Goal: Information Seeking & Learning: Learn about a topic

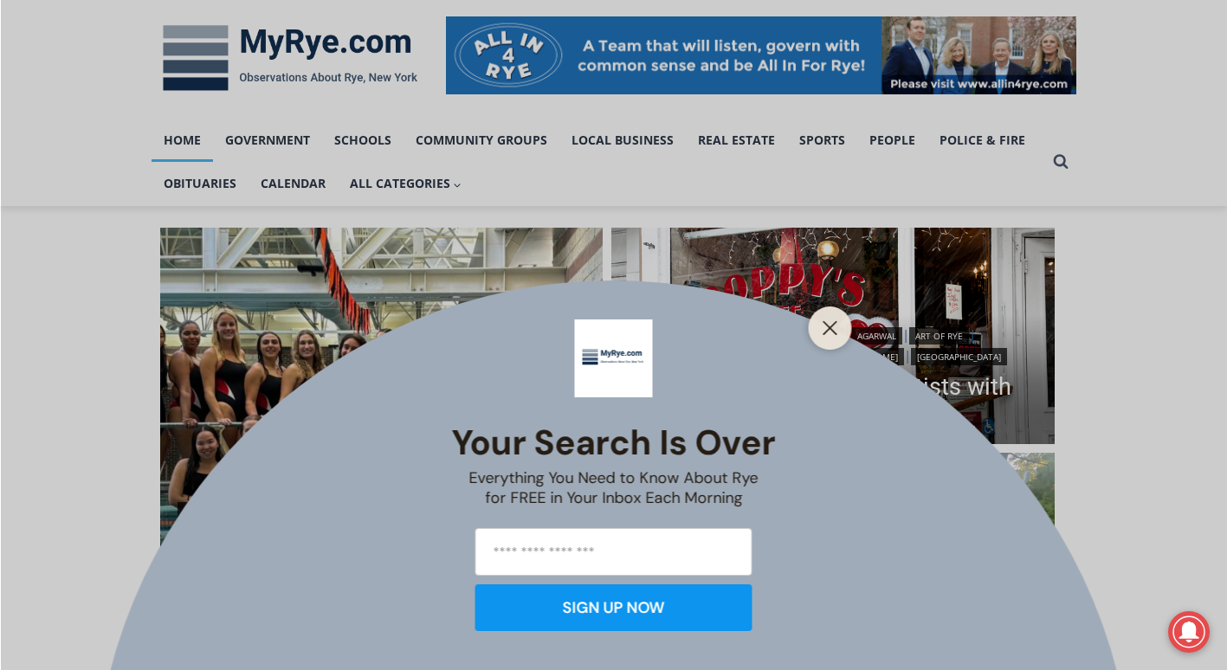
scroll to position [260, 0]
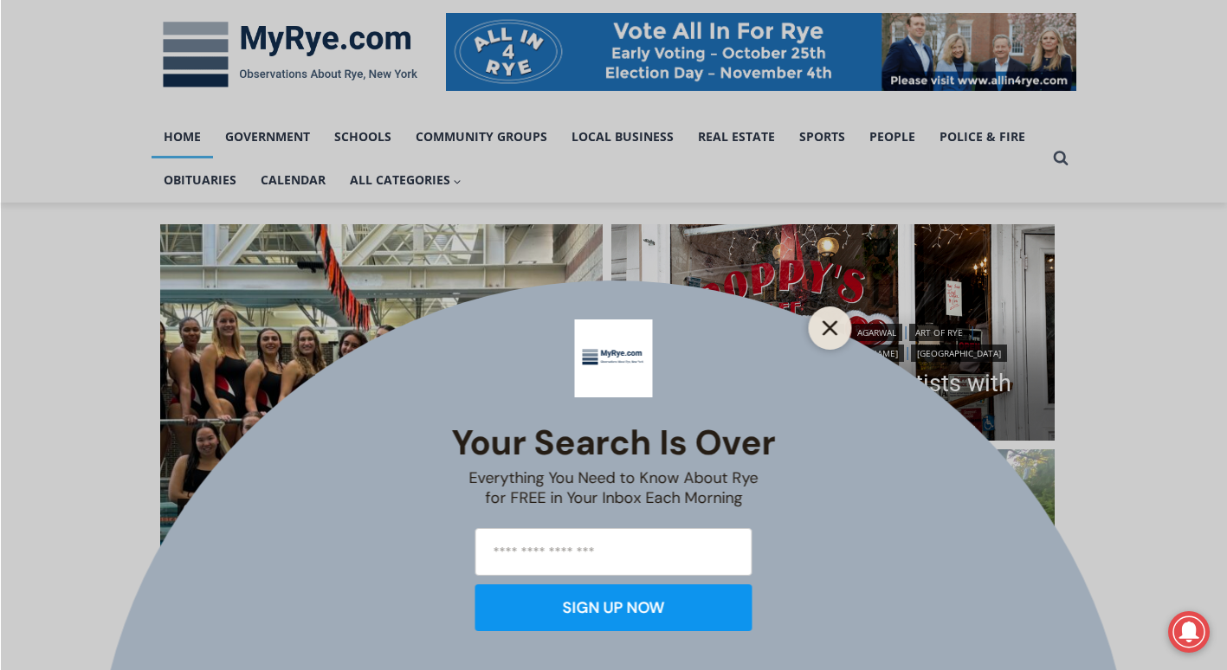
click at [826, 326] on icon "Close" at bounding box center [831, 328] width 16 height 16
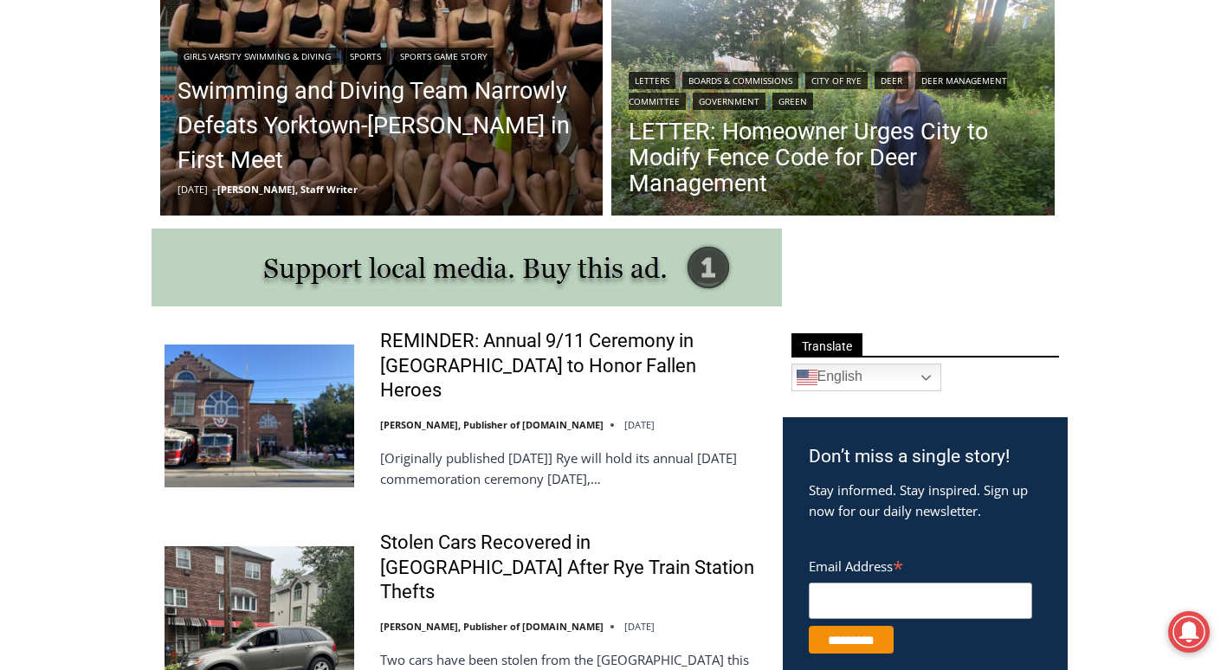
scroll to position [390, 0]
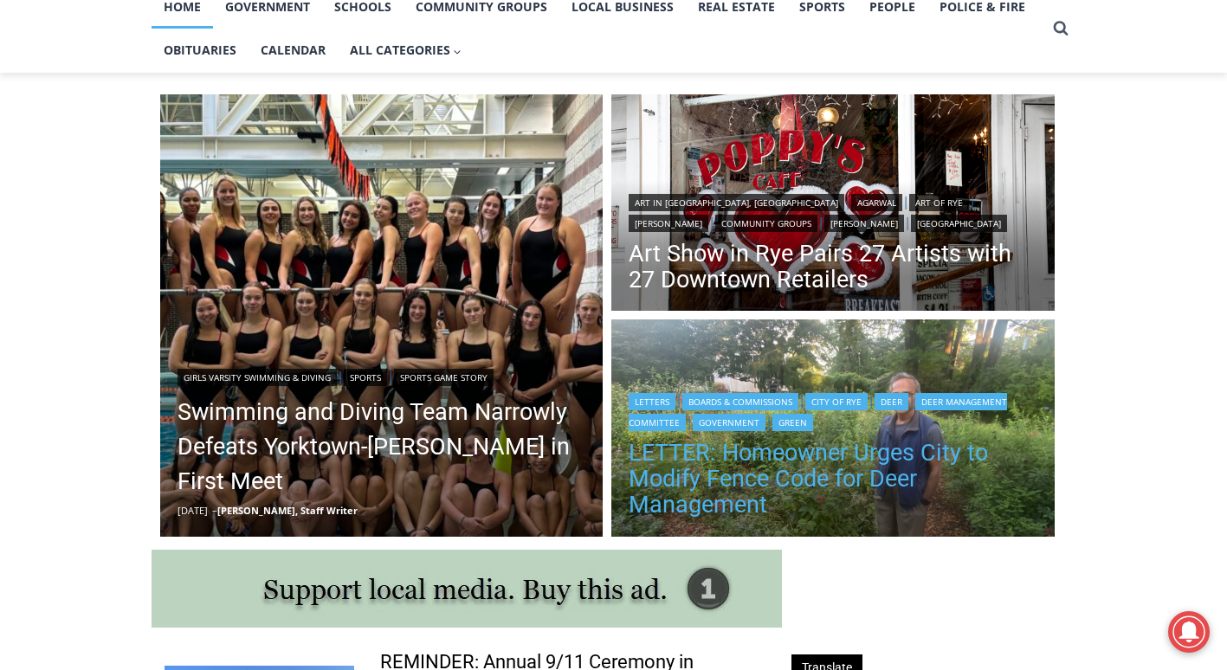
click at [878, 461] on link "LETTER: Homeowner Urges City to Modify Fence Code for Deer Management" at bounding box center [833, 479] width 409 height 78
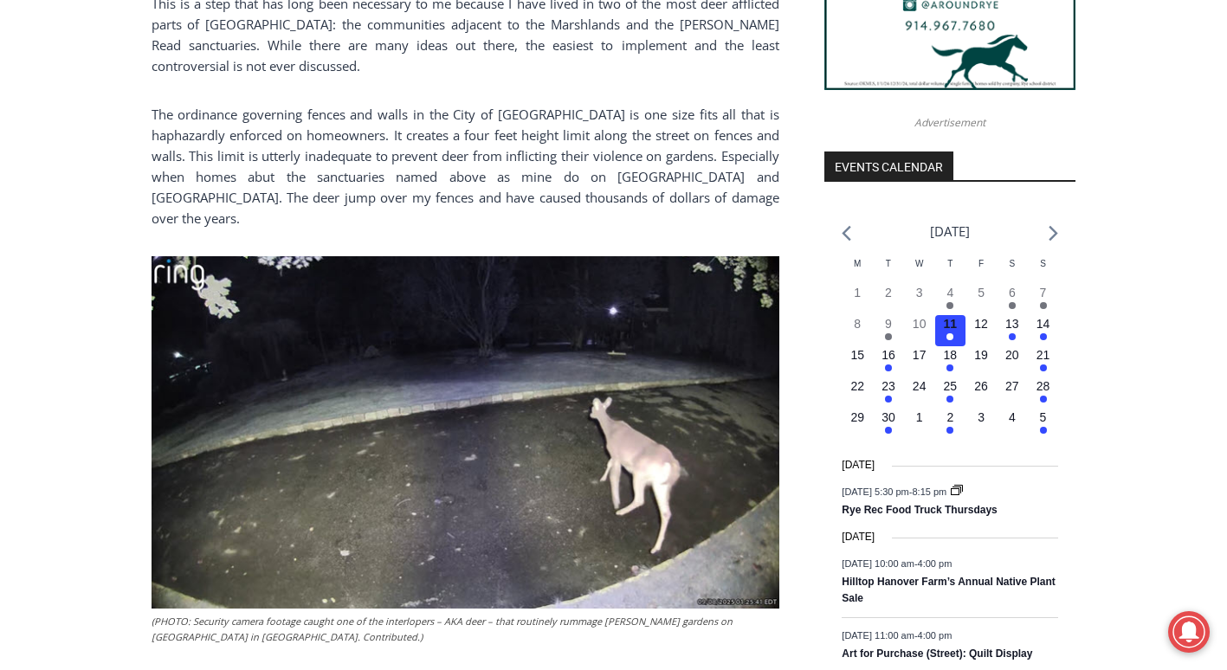
scroll to position [849, 0]
